Goal: Information Seeking & Learning: Learn about a topic

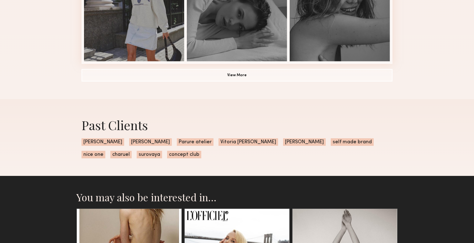
scroll to position [393, 0]
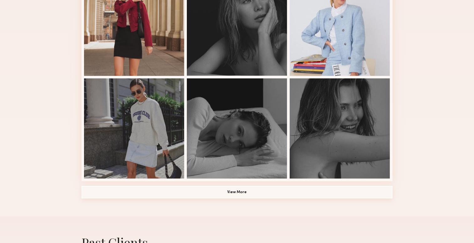
click at [233, 199] on button "View More" at bounding box center [237, 192] width 311 height 13
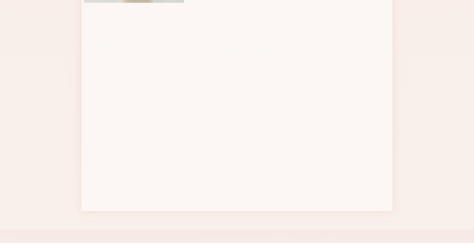
scroll to position [771, 0]
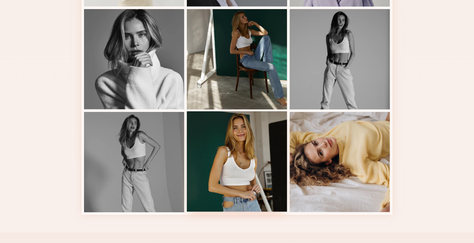
click at [238, 156] on div at bounding box center [237, 161] width 100 height 100
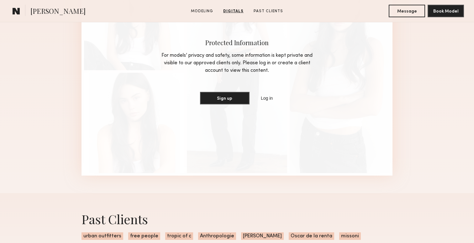
scroll to position [743, 0]
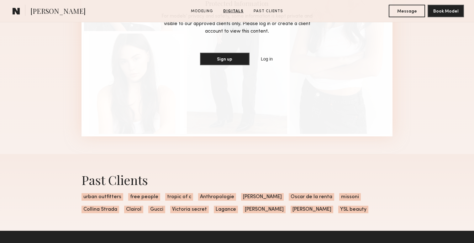
click at [387, 136] on div "Protected Information For models’ privacy and safety, some information is kept …" at bounding box center [237, 32] width 311 height 208
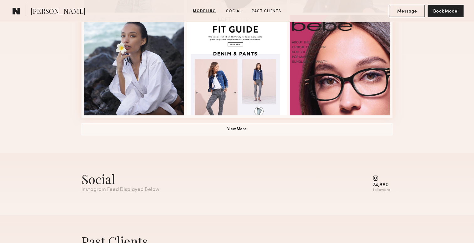
scroll to position [475, 0]
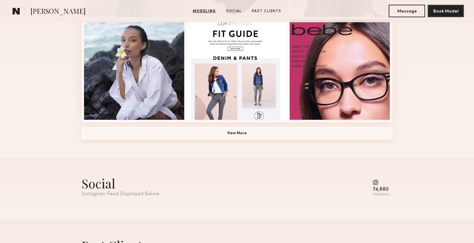
click at [260, 140] on button "View More" at bounding box center [237, 133] width 311 height 13
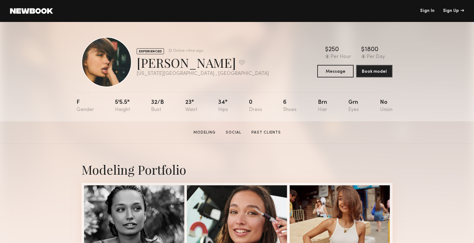
scroll to position [135, 0]
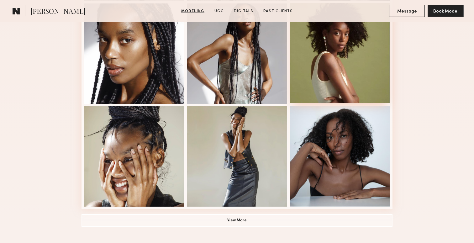
scroll to position [441, 0]
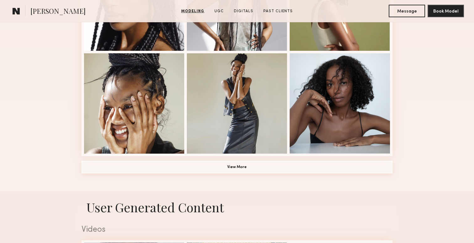
click at [227, 173] on button "View More" at bounding box center [237, 167] width 311 height 13
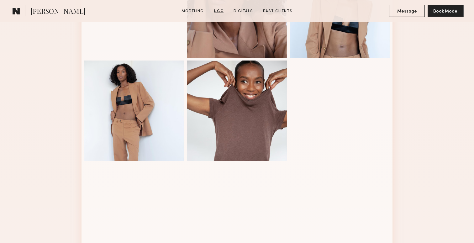
scroll to position [632, 0]
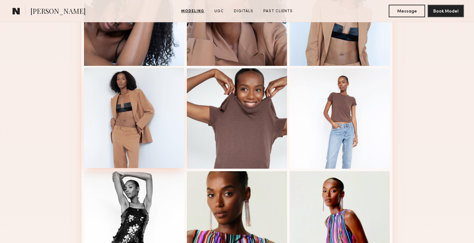
click at [159, 126] on div at bounding box center [134, 118] width 100 height 100
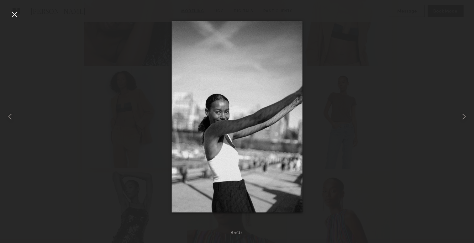
click at [159, 126] on div at bounding box center [237, 116] width 474 height 213
click at [164, 92] on div at bounding box center [237, 116] width 474 height 213
click at [14, 17] on div at bounding box center [14, 14] width 10 height 10
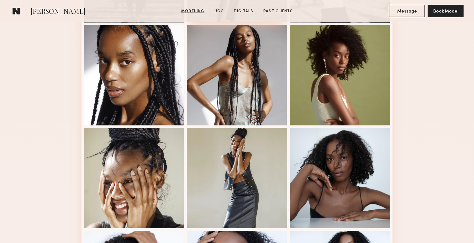
scroll to position [367, 0]
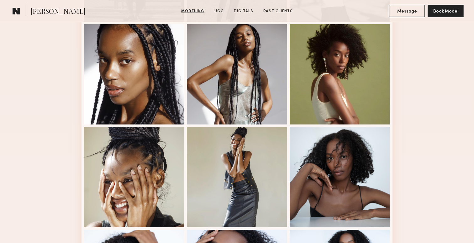
click at [438, 121] on div "Modeling Portfolio" at bounding box center [237, 218] width 474 height 883
click at [441, 118] on div "Modeling Portfolio" at bounding box center [237, 218] width 474 height 883
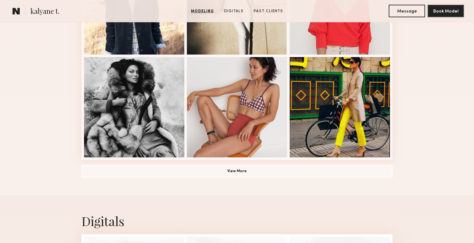
scroll to position [445, 0]
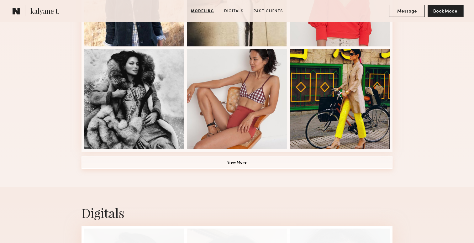
click at [229, 169] on button "View More" at bounding box center [237, 163] width 311 height 13
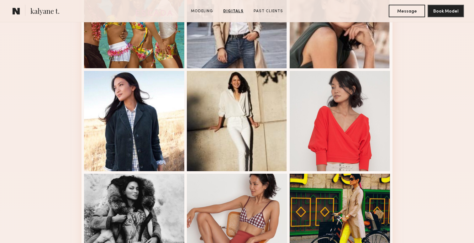
scroll to position [154, 0]
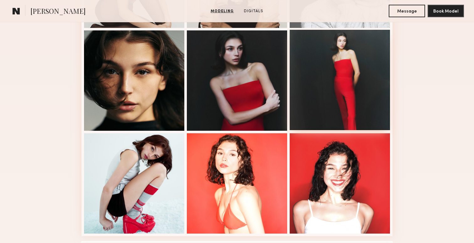
scroll to position [309, 0]
